Goal: Information Seeking & Learning: Find specific fact

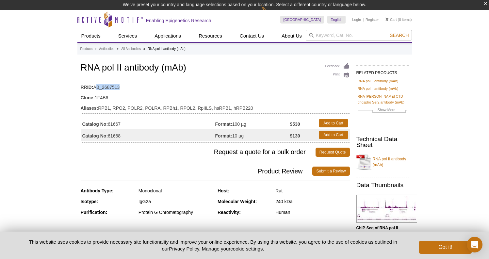
drag, startPoint x: 95, startPoint y: 89, endPoint x: 123, endPoint y: 88, distance: 28.4
click at [124, 88] on td "RRID: AB_2687513" at bounding box center [215, 85] width 269 height 10
click at [123, 88] on td "RRID: AB_2687513" at bounding box center [215, 85] width 269 height 10
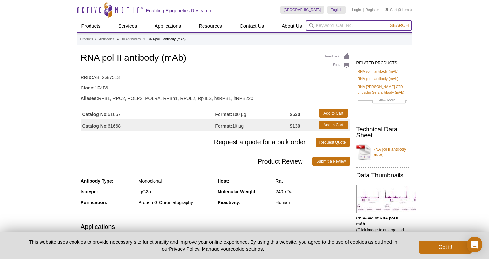
click at [327, 28] on input "search" at bounding box center [359, 25] width 106 height 11
type input "Pbx1"
click at [399, 25] on button "Search" at bounding box center [398, 26] width 23 height 6
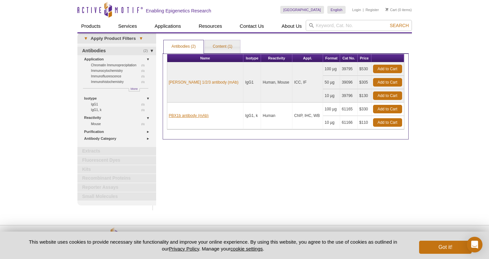
click at [187, 117] on link "PBX1b antibody (mAb)" at bounding box center [189, 116] width 40 height 6
